Goal: Check status: Check status

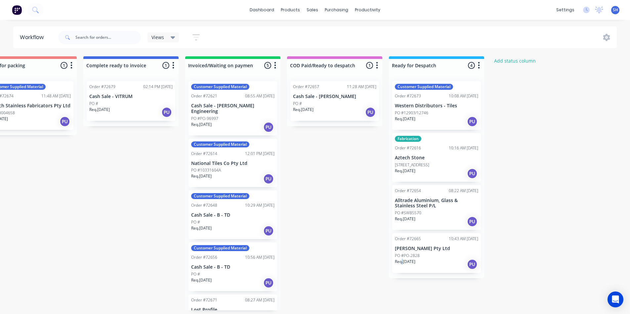
scroll to position [19, 0]
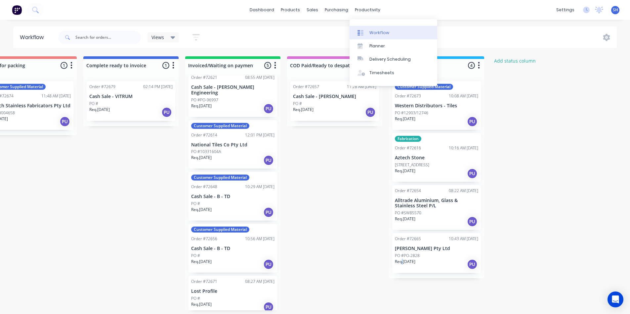
click at [371, 30] on div "Workflow" at bounding box center [380, 33] width 20 height 6
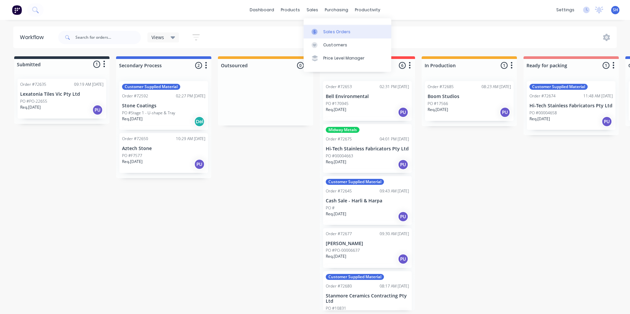
click at [326, 31] on div "Sales Orders" at bounding box center [337, 32] width 27 height 6
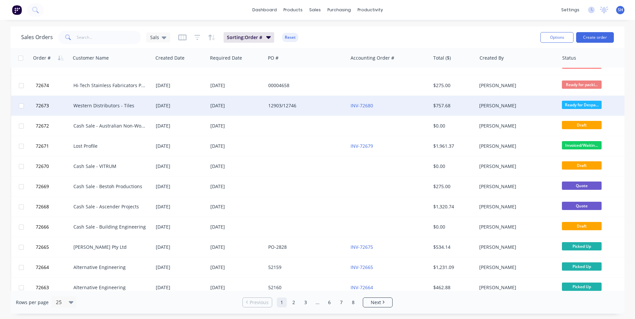
scroll to position [285, 0]
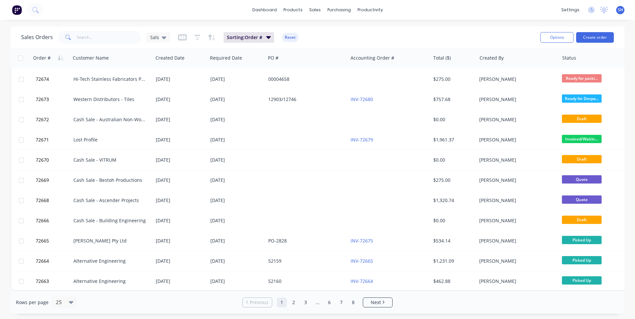
drag, startPoint x: 293, startPoint y: 305, endPoint x: 289, endPoint y: 290, distance: 14.9
click at [293, 305] on link "2" at bounding box center [294, 302] width 10 height 10
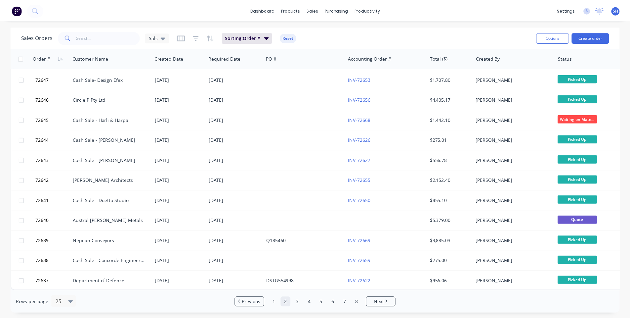
scroll to position [0, 0]
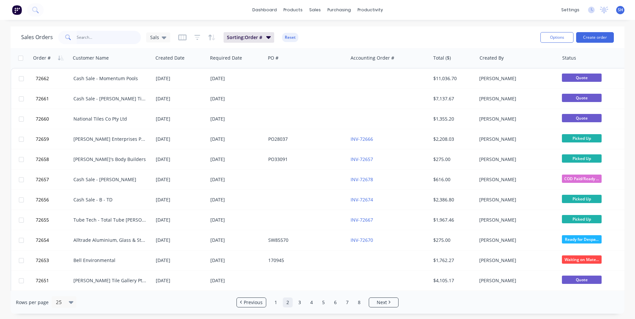
click at [93, 34] on input "text" at bounding box center [109, 37] width 65 height 13
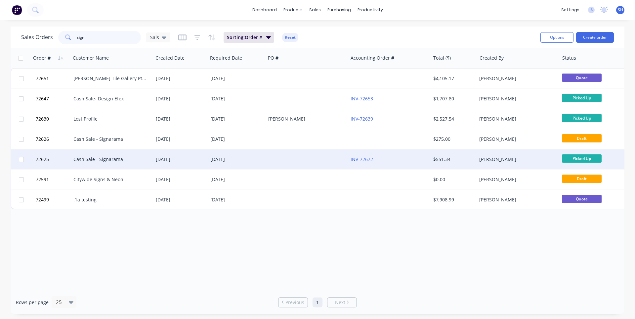
type input "sign"
click at [192, 158] on div "07 Aug 2025" at bounding box center [180, 159] width 49 height 7
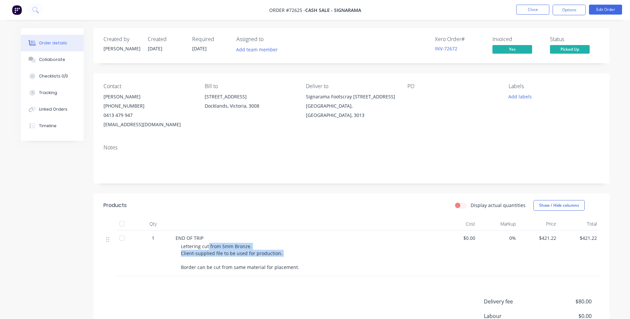
drag, startPoint x: 208, startPoint y: 243, endPoint x: 240, endPoint y: 257, distance: 35.3
click at [240, 257] on div "Lettering cut from 5mm Bronze. Client-supplied file to be used for production. …" at bounding box center [308, 256] width 254 height 28
click at [231, 257] on div "Lettering cut from 5mm Bronze. Client-supplied file to be used for production. …" at bounding box center [308, 256] width 254 height 28
drag, startPoint x: 222, startPoint y: 254, endPoint x: 238, endPoint y: 267, distance: 20.5
click at [238, 265] on span "Lettering cut from 5mm Bronze. Client-supplied file to be used for production. …" at bounding box center [240, 256] width 118 height 27
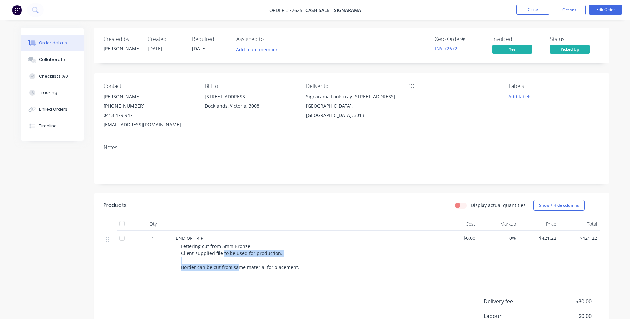
click at [238, 268] on span "Lettering cut from 5mm Bronze. Client-supplied file to be used for production. …" at bounding box center [240, 256] width 118 height 27
click at [527, 11] on button "Close" at bounding box center [532, 10] width 33 height 10
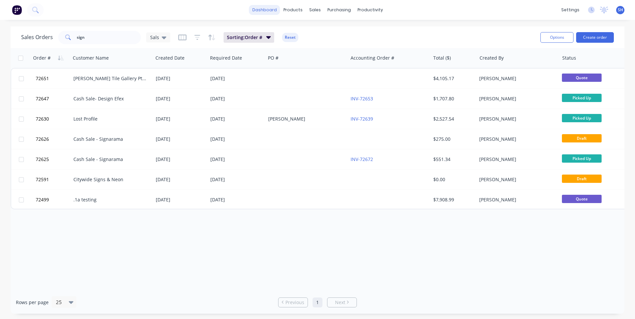
click at [255, 12] on link "dashboard" at bounding box center [264, 10] width 31 height 10
